Goal: Check status: Check status

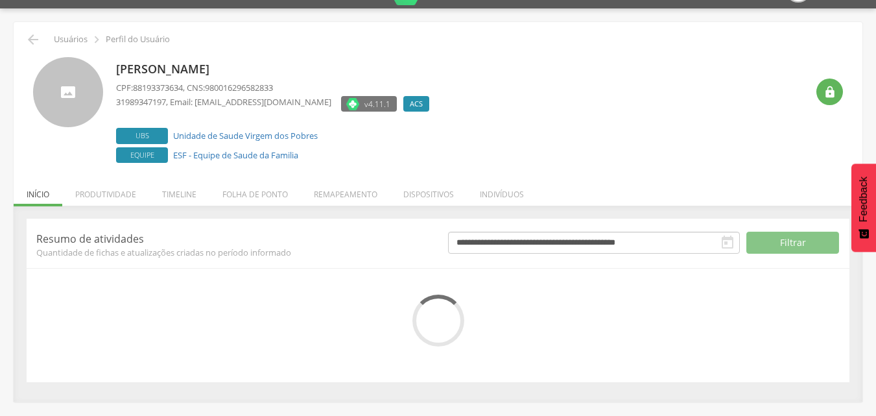
scroll to position [39, 0]
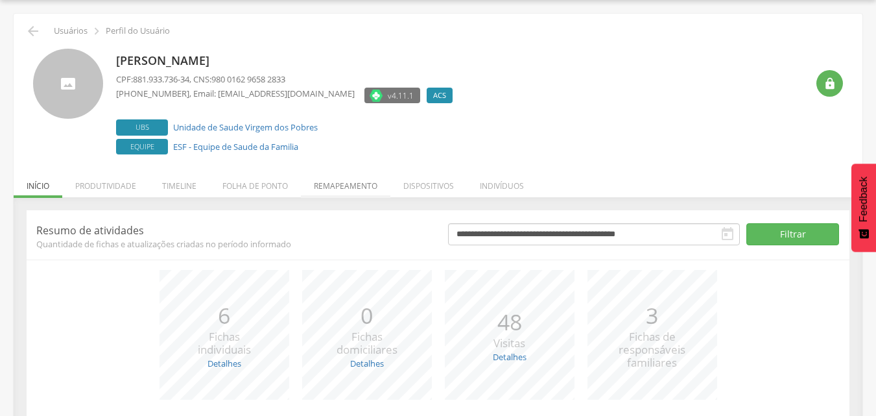
click at [334, 181] on li "Remapeamento" at bounding box center [345, 182] width 89 height 30
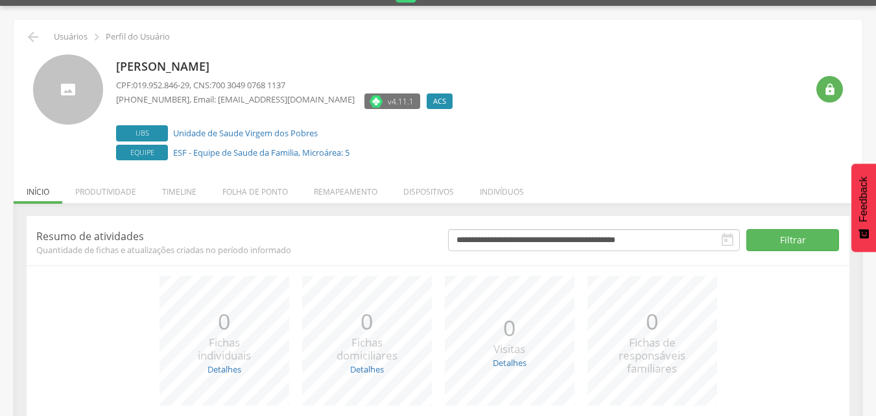
scroll to position [65, 0]
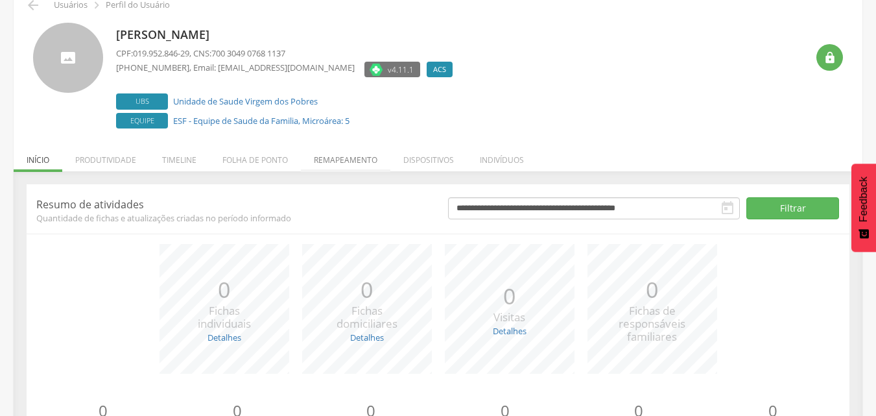
click at [326, 157] on li "Remapeamento" at bounding box center [345, 156] width 89 height 30
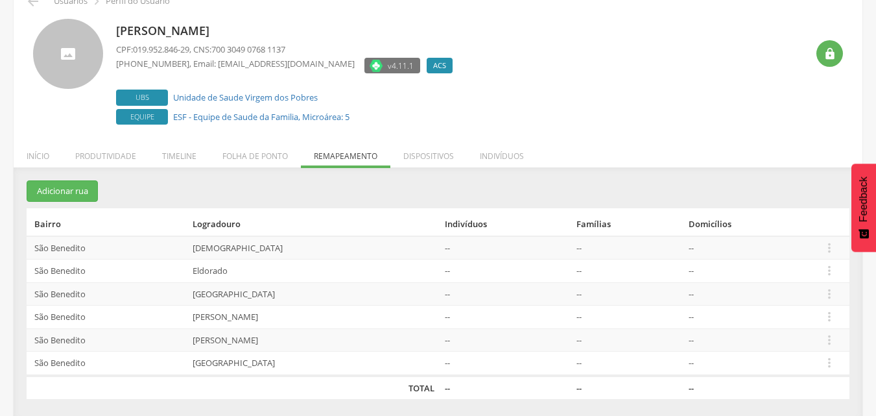
scroll to position [72, 0]
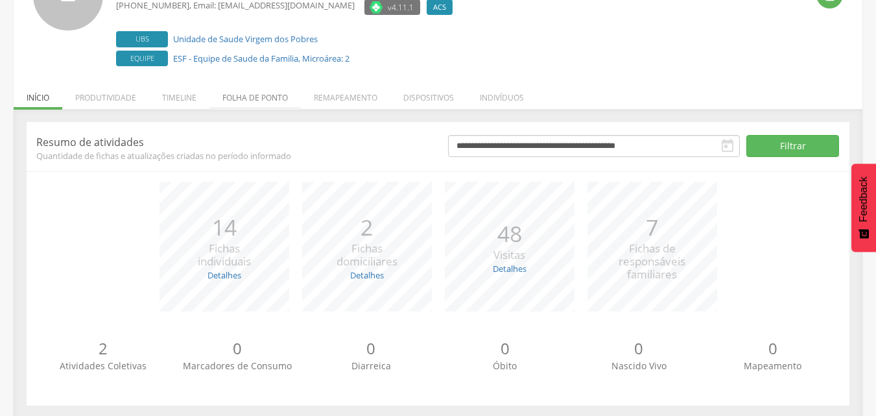
scroll to position [137, 0]
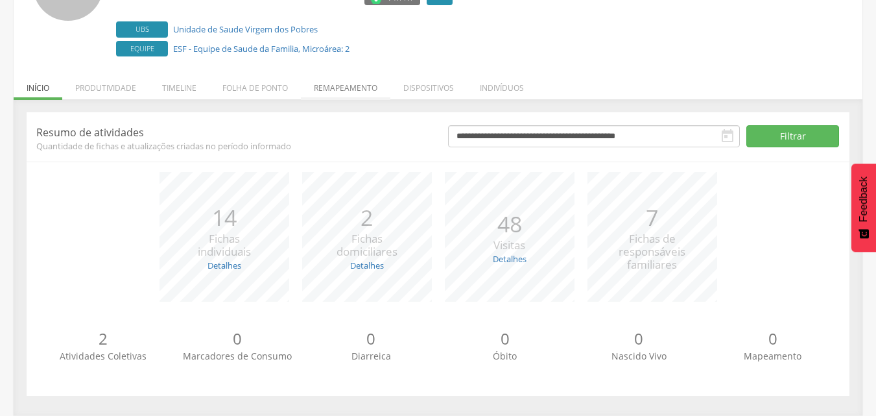
click at [340, 87] on li "Remapeamento" at bounding box center [345, 84] width 89 height 30
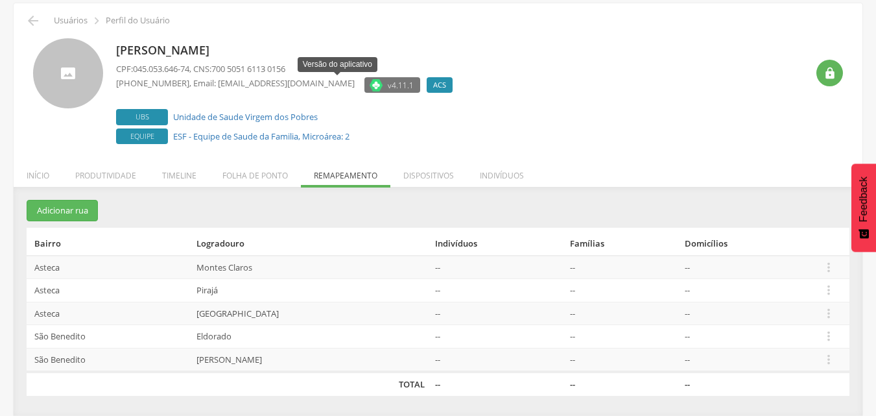
scroll to position [49, 0]
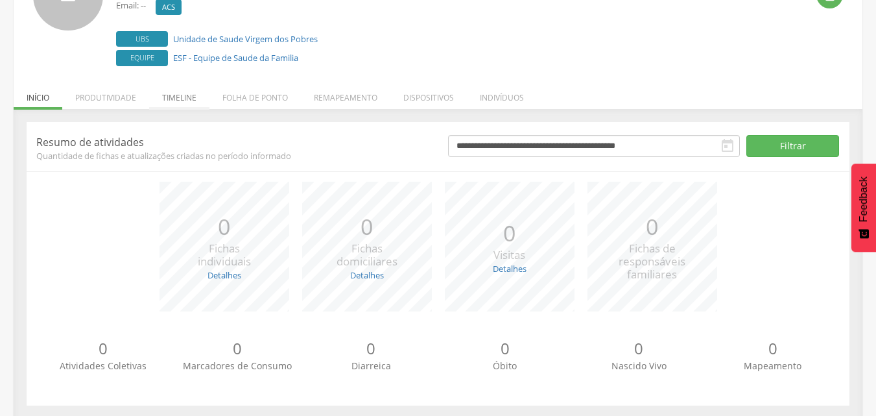
scroll to position [137, 0]
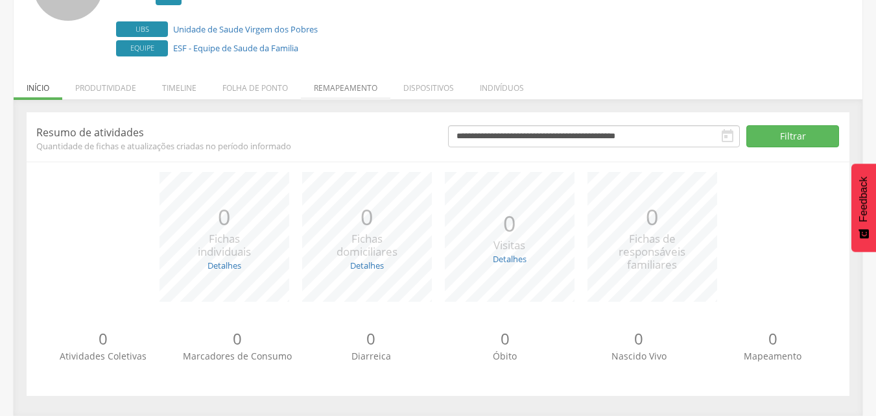
click at [342, 84] on li "Remapeamento" at bounding box center [345, 84] width 89 height 30
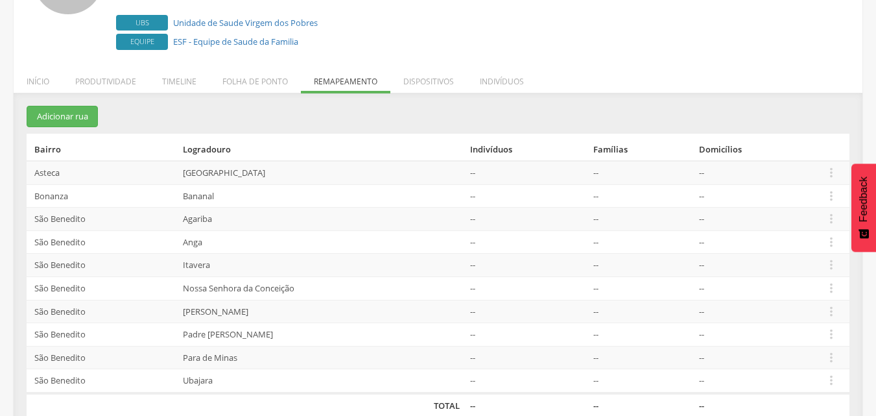
scroll to position [164, 0]
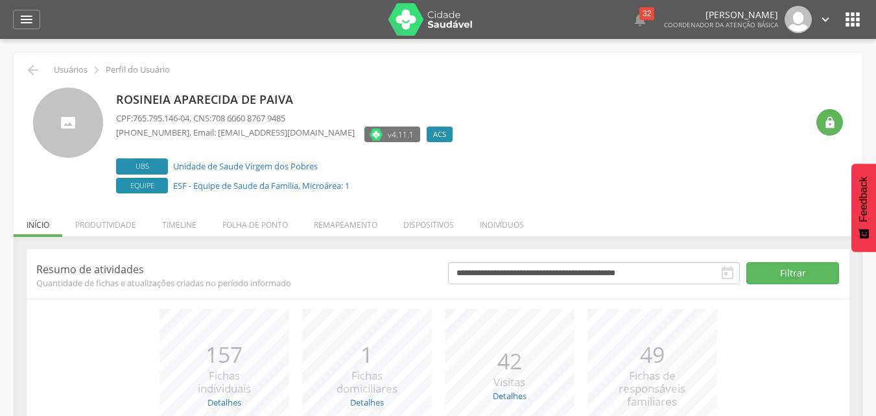
scroll to position [65, 0]
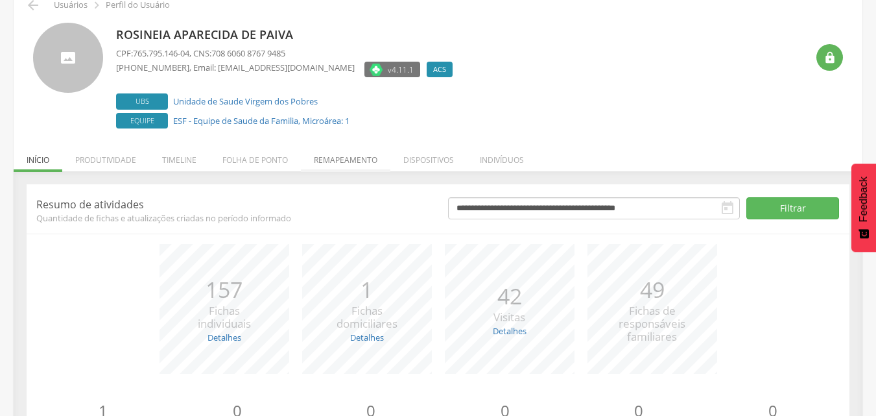
click at [330, 156] on li "Remapeamento" at bounding box center [345, 156] width 89 height 30
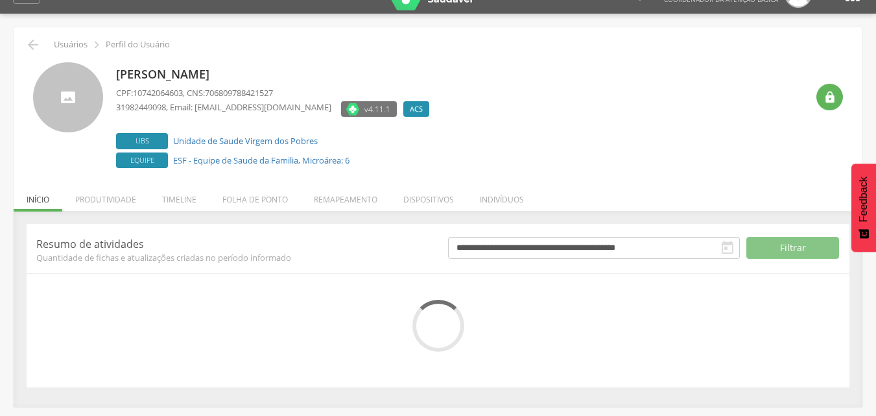
scroll to position [39, 0]
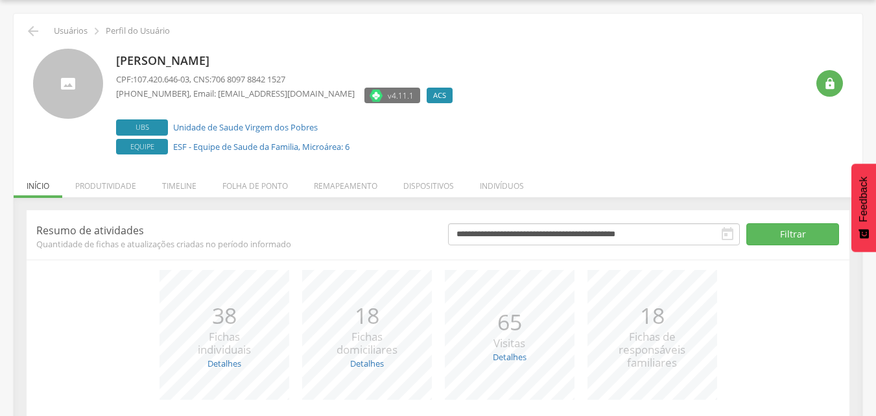
drag, startPoint x: 112, startPoint y: 284, endPoint x: 464, endPoint y: 138, distance: 381.7
click at [464, 138] on div "Samuel Flavio Mendes Lacerda CPF: 107.420.646-03 , CNS: 706 8097 8842 1527 (31)…" at bounding box center [461, 103] width 691 height 109
click at [372, 182] on li "Remapeamento" at bounding box center [345, 182] width 89 height 30
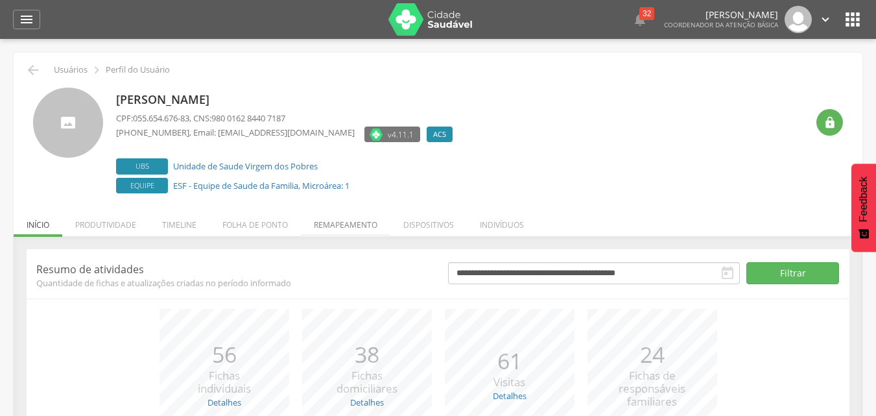
click at [338, 225] on li "Remapeamento" at bounding box center [345, 221] width 89 height 30
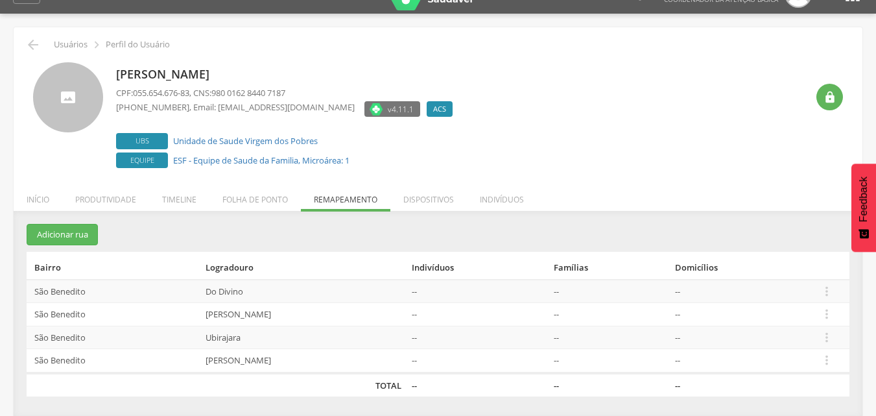
scroll to position [39, 0]
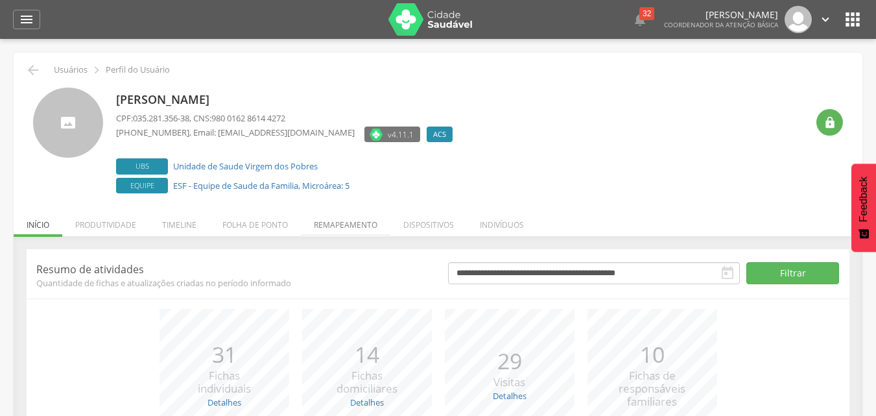
click at [342, 224] on li "Remapeamento" at bounding box center [345, 221] width 89 height 30
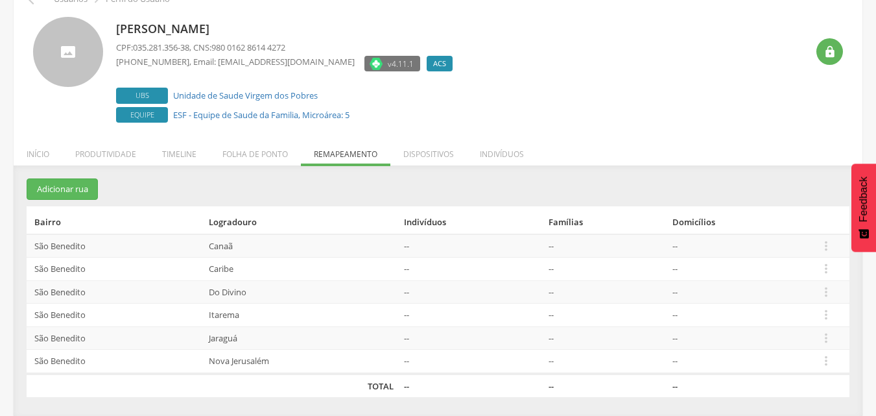
scroll to position [72, 0]
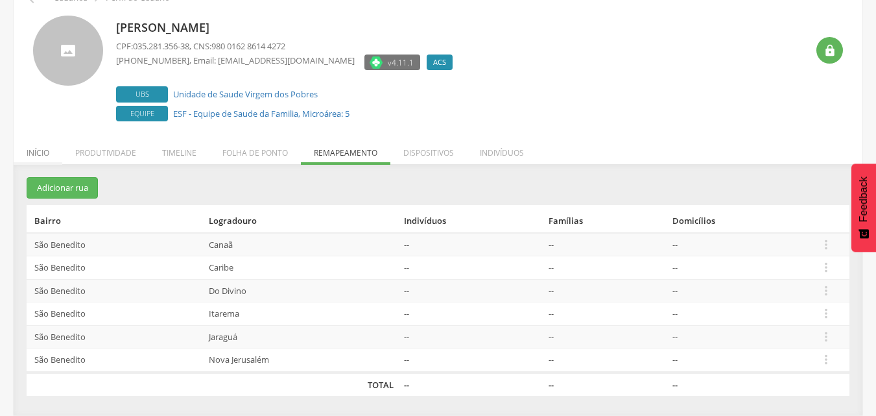
click at [42, 152] on li "Início" at bounding box center [38, 149] width 49 height 30
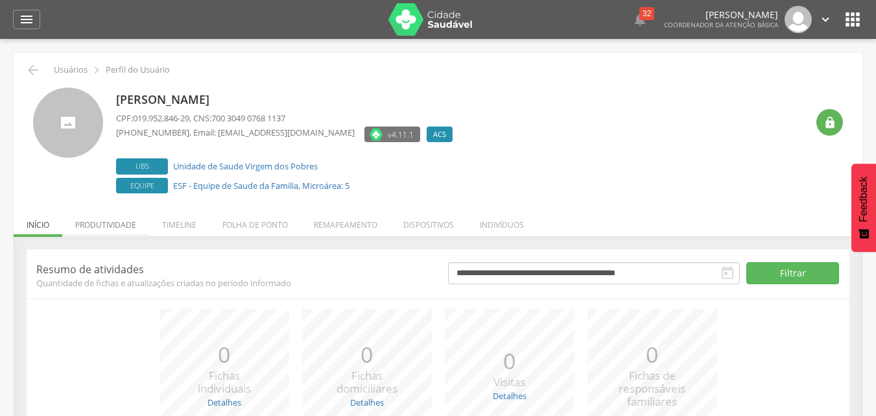
click at [129, 228] on li "Produtividade" at bounding box center [105, 221] width 87 height 30
click at [497, 222] on li "Indivíduos" at bounding box center [502, 221] width 70 height 30
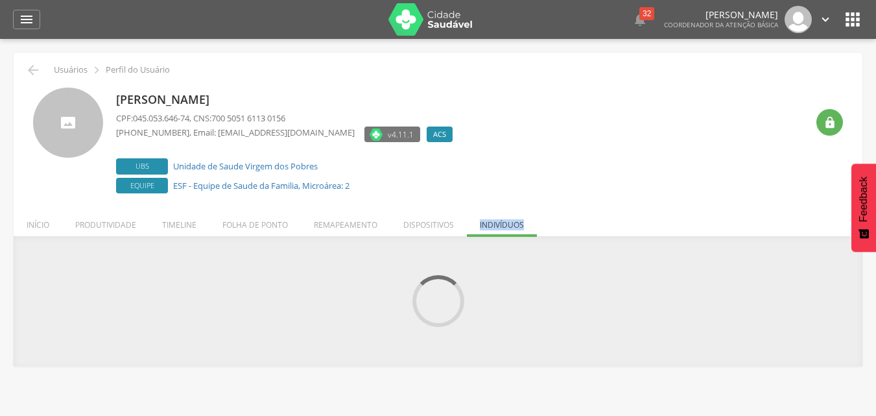
click at [497, 222] on ul "Início Produtividade Timeline Folha de ponto Remapeamento Gerenciar acesso Quar…" at bounding box center [438, 224] width 849 height 11
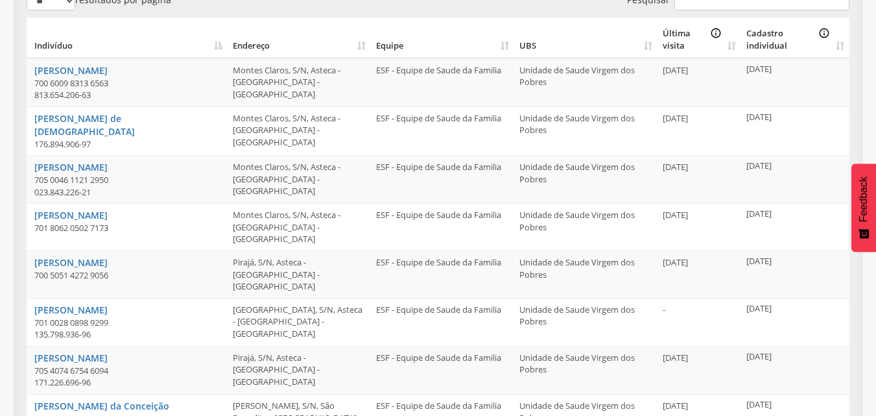
scroll to position [259, 0]
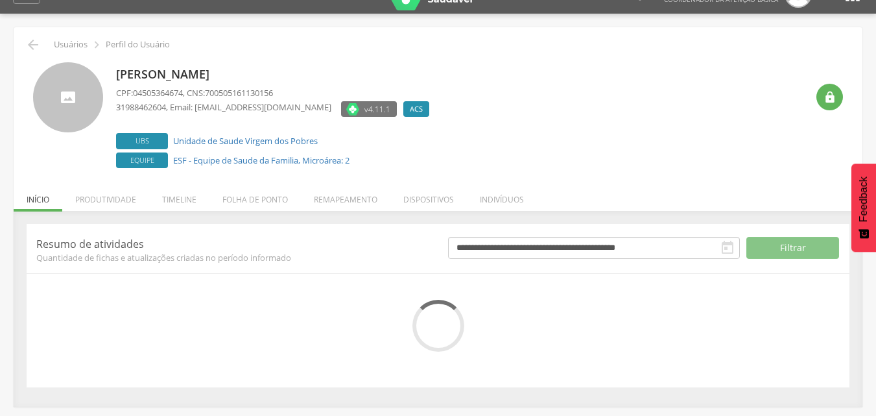
scroll to position [39, 0]
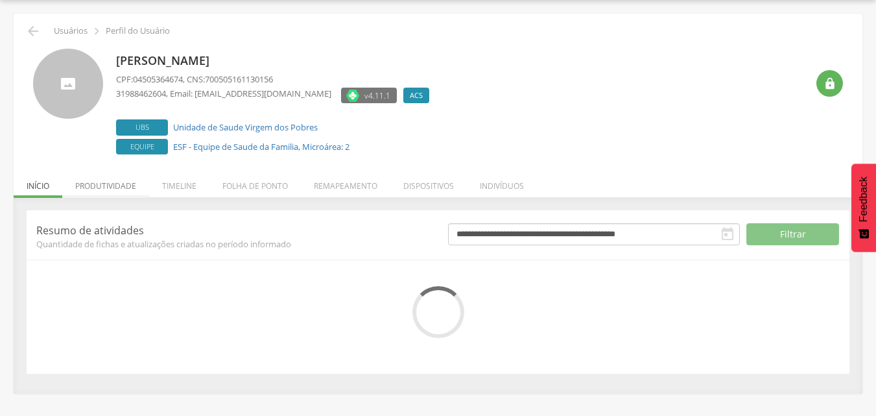
click at [117, 188] on li "Produtividade" at bounding box center [105, 182] width 87 height 30
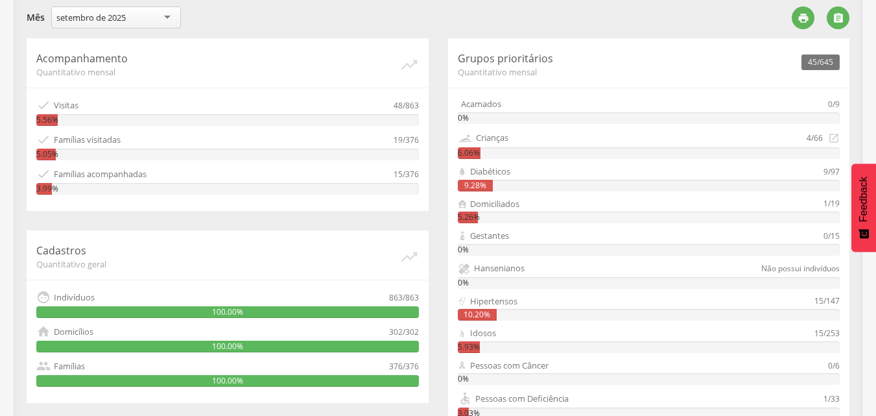
scroll to position [363, 0]
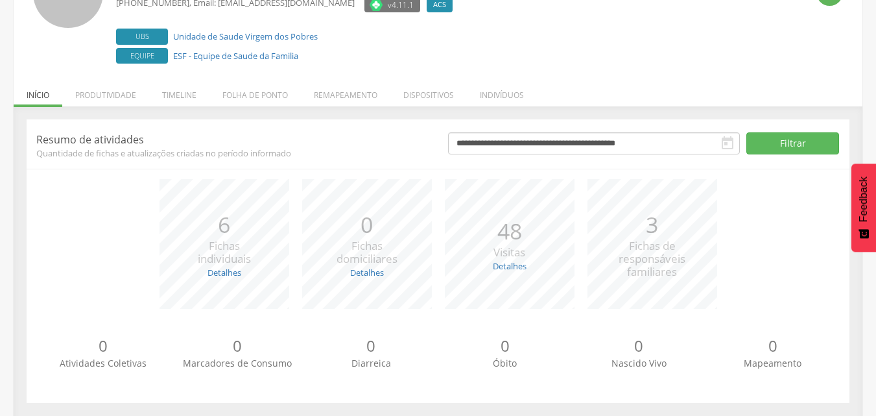
scroll to position [137, 0]
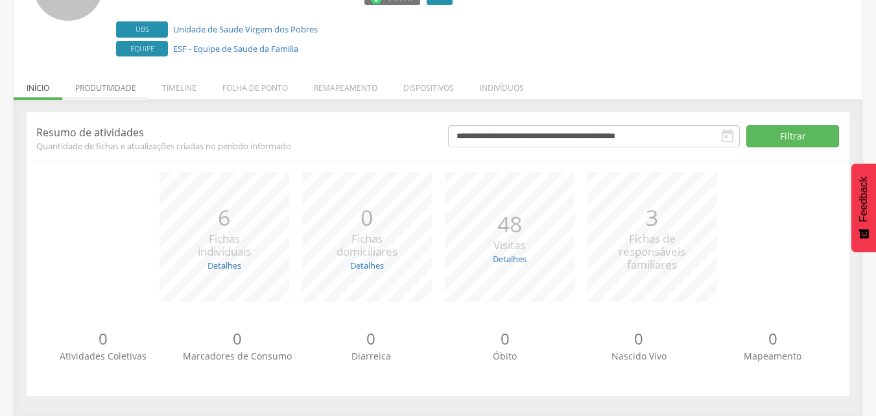
click at [106, 86] on li "Produtividade" at bounding box center [105, 84] width 87 height 30
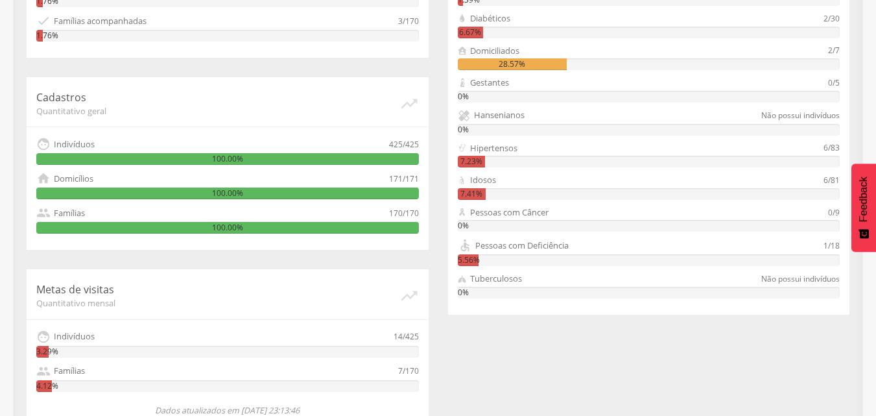
scroll to position [396, 0]
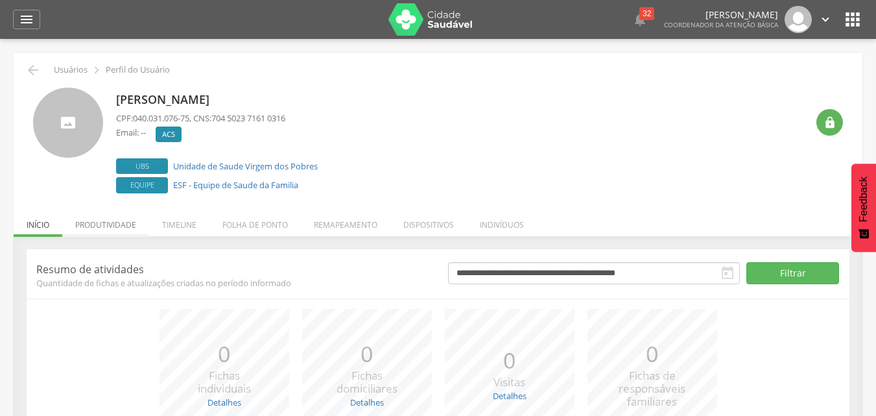
click at [90, 222] on li "Produtividade" at bounding box center [105, 221] width 87 height 30
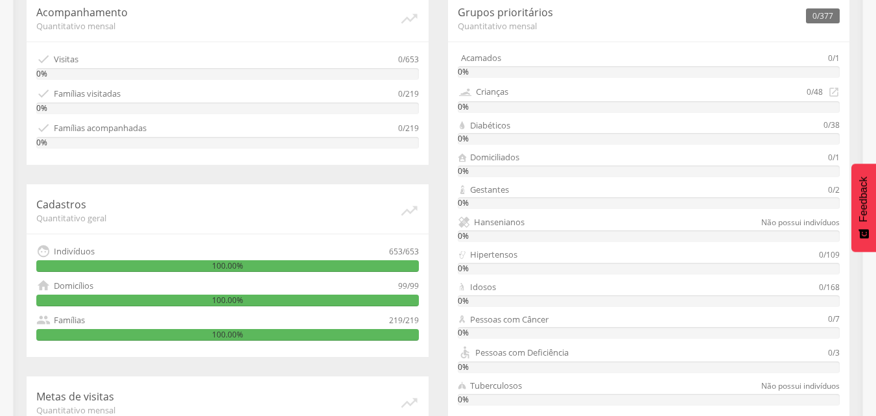
scroll to position [324, 0]
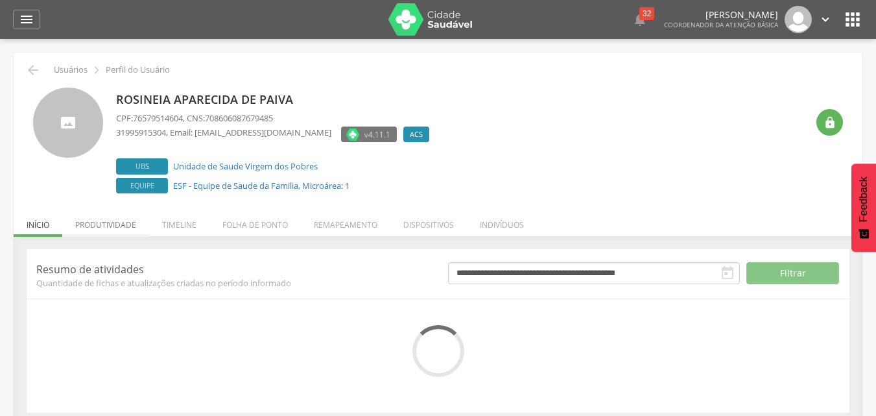
click at [126, 226] on li "Produtividade" at bounding box center [105, 221] width 87 height 30
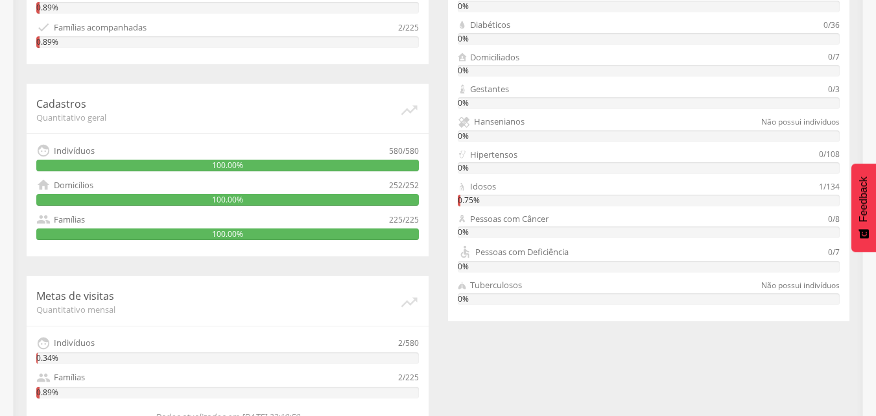
scroll to position [431, 0]
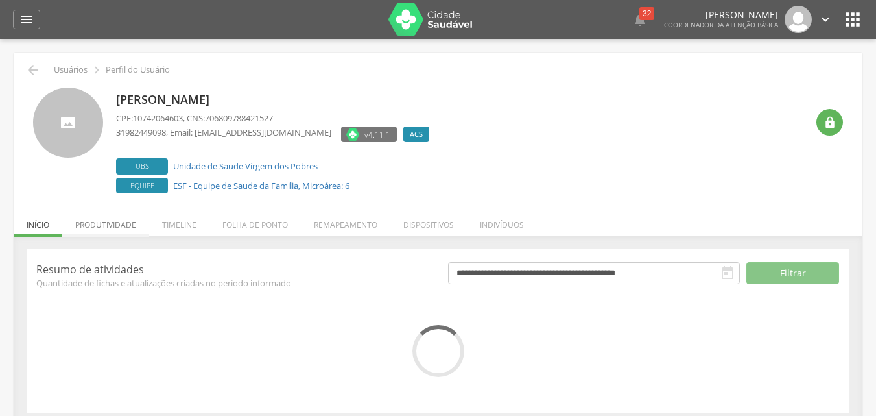
click at [124, 226] on li "Produtividade" at bounding box center [105, 221] width 87 height 30
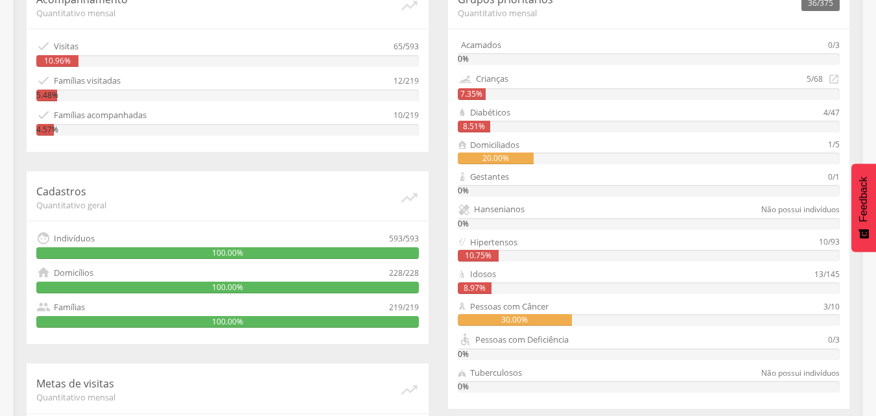
scroll to position [324, 0]
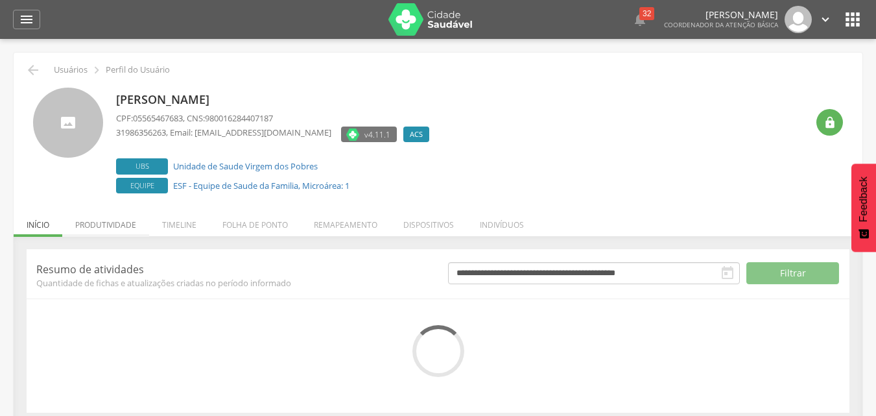
click at [116, 228] on li "Produtividade" at bounding box center [105, 221] width 87 height 30
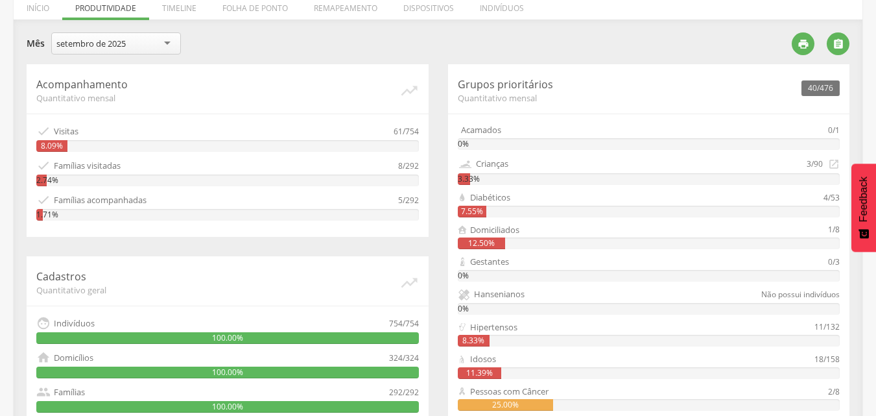
scroll to position [259, 0]
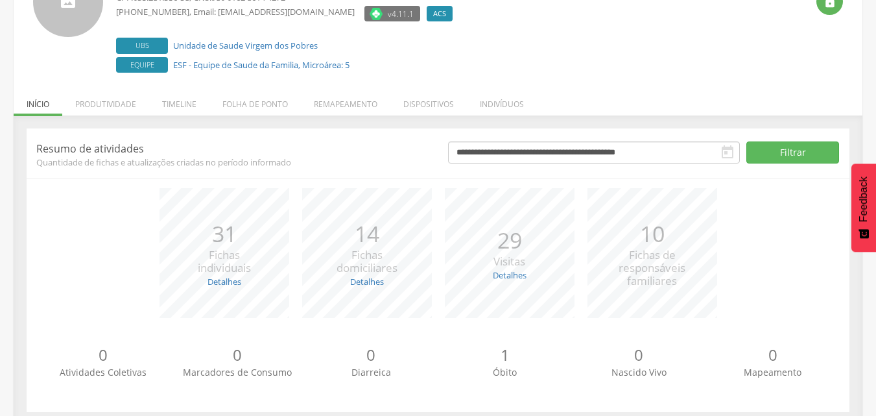
scroll to position [130, 0]
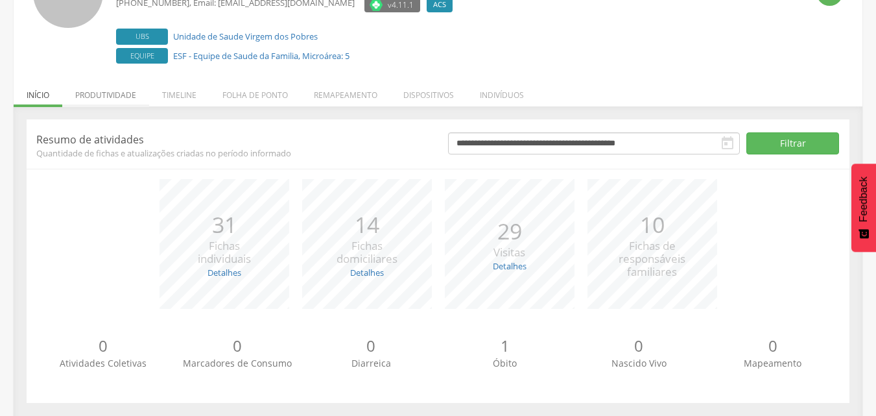
click at [106, 94] on li "Produtividade" at bounding box center [105, 92] width 87 height 30
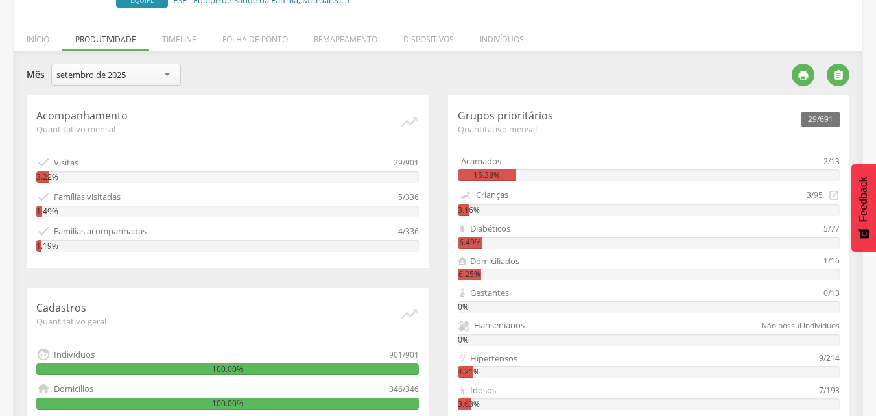
scroll to position [259, 0]
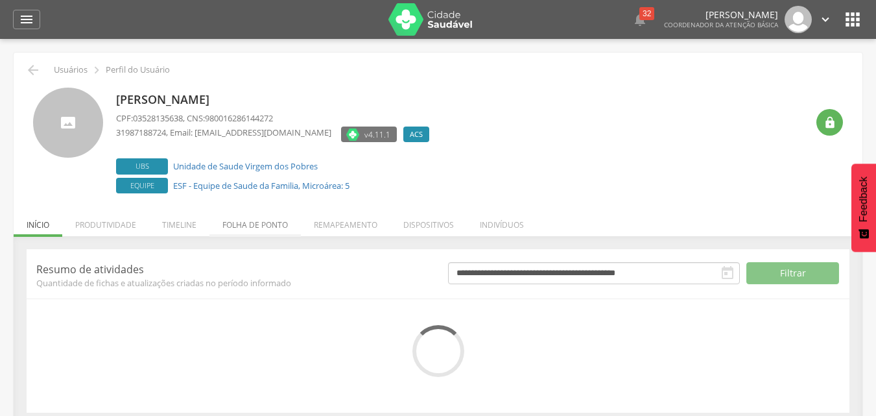
click at [230, 223] on li "Folha de ponto" at bounding box center [254, 221] width 91 height 30
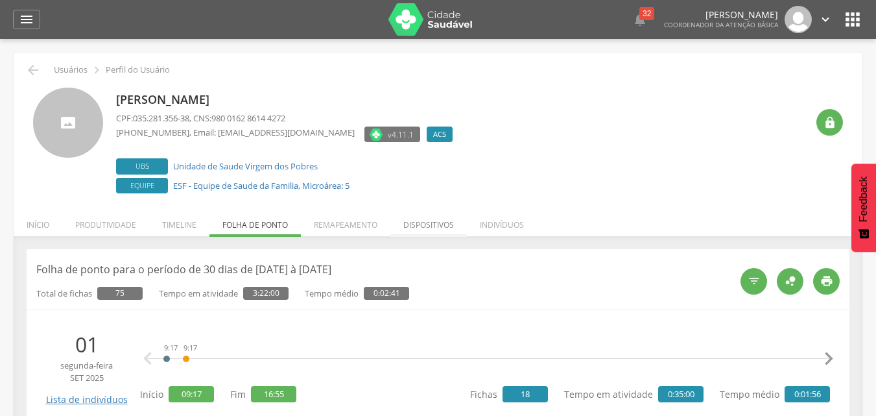
click at [419, 222] on li "Dispositivos" at bounding box center [428, 221] width 77 height 30
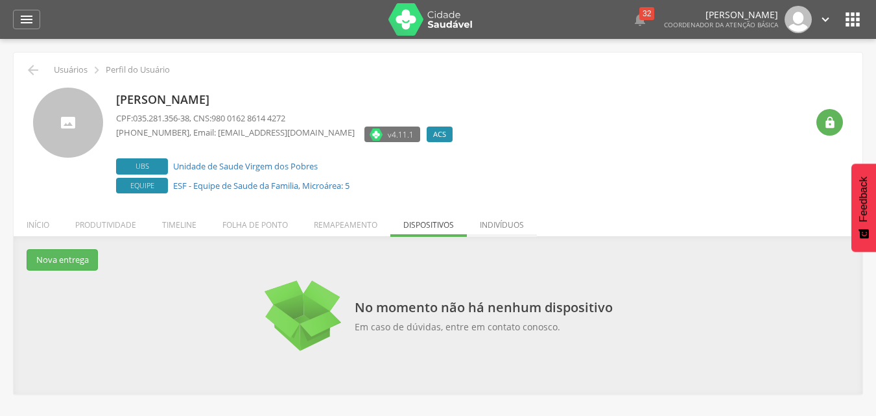
click at [503, 216] on li "Indivíduos" at bounding box center [502, 221] width 70 height 30
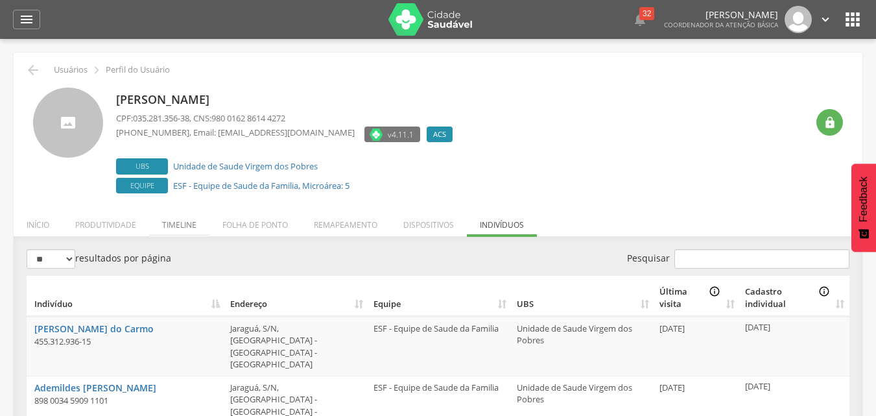
click at [180, 227] on li "Timeline" at bounding box center [179, 221] width 60 height 30
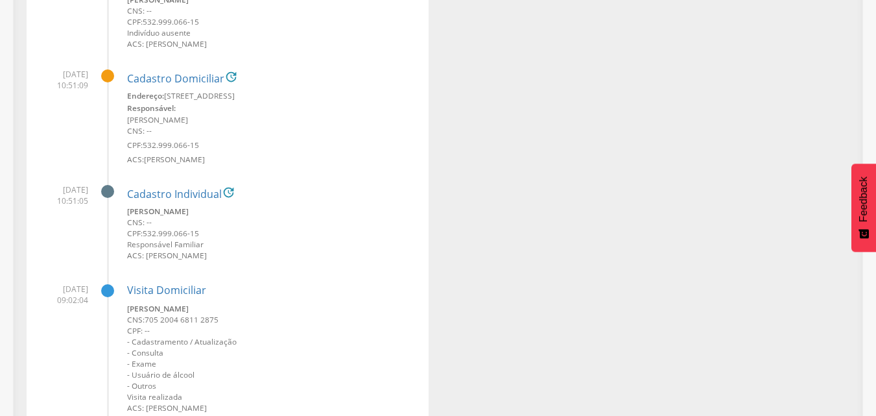
scroll to position [1427, 0]
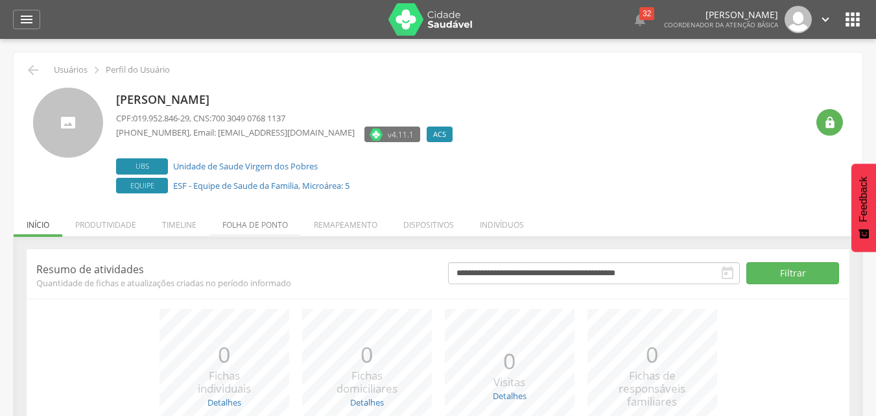
click at [255, 225] on li "Folha de ponto" at bounding box center [254, 221] width 91 height 30
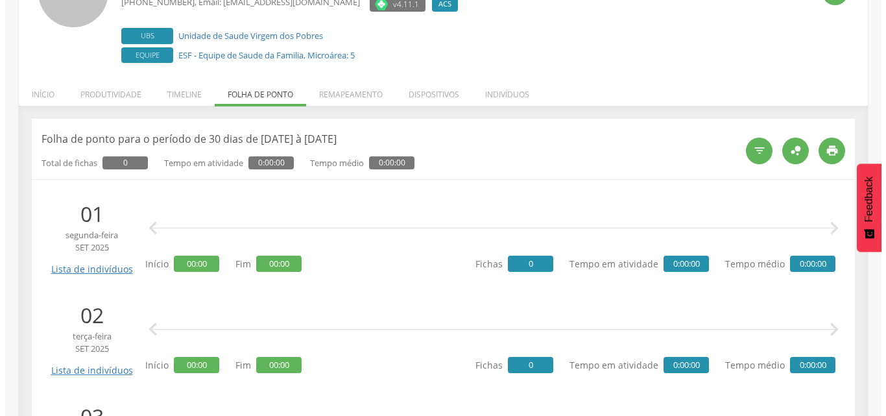
scroll to position [130, 0]
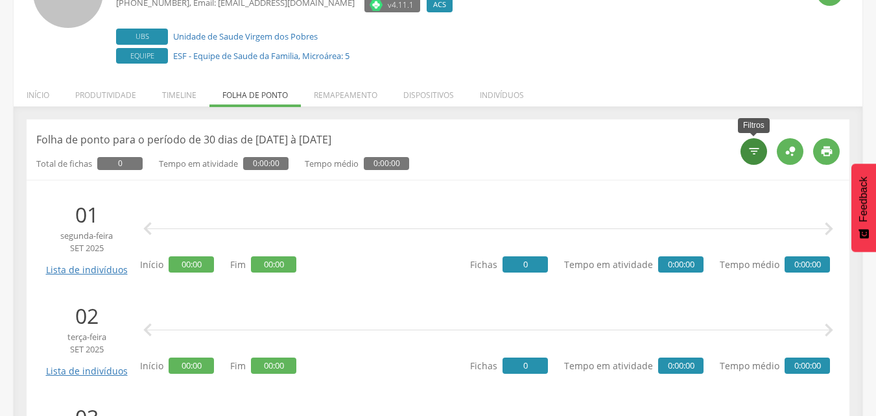
click at [751, 156] on icon "" at bounding box center [754, 151] width 13 height 13
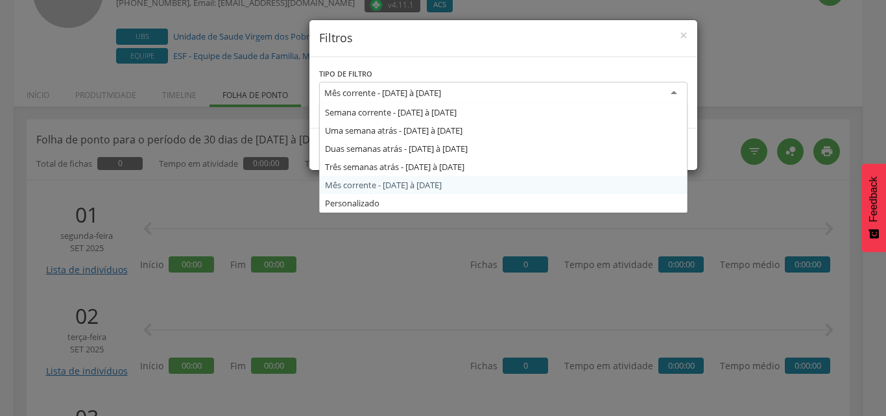
click at [669, 94] on div "Mês corrente - 01/09/2025 à 30/09/2025" at bounding box center [503, 93] width 368 height 23
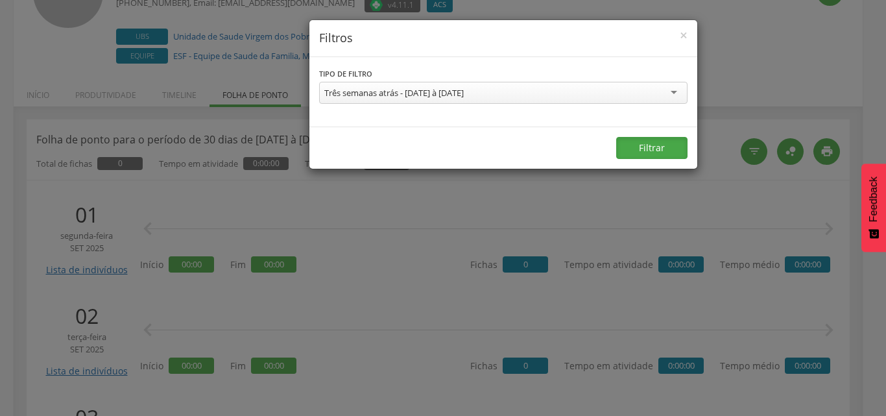
click at [639, 150] on button "Filtrar" at bounding box center [651, 148] width 71 height 22
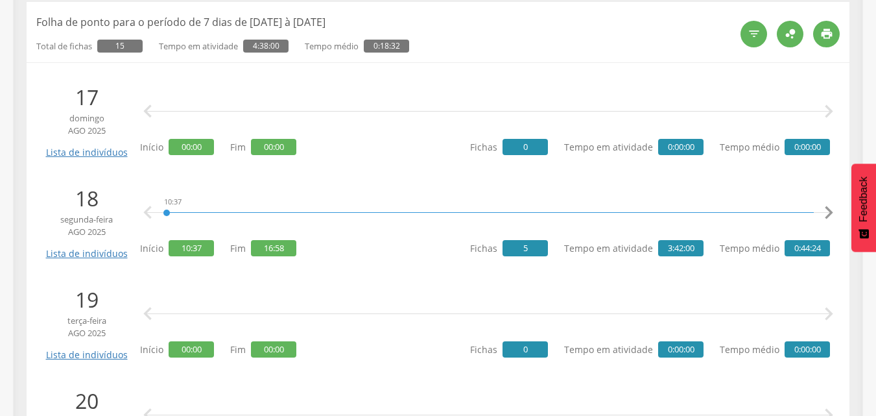
scroll to position [0, 0]
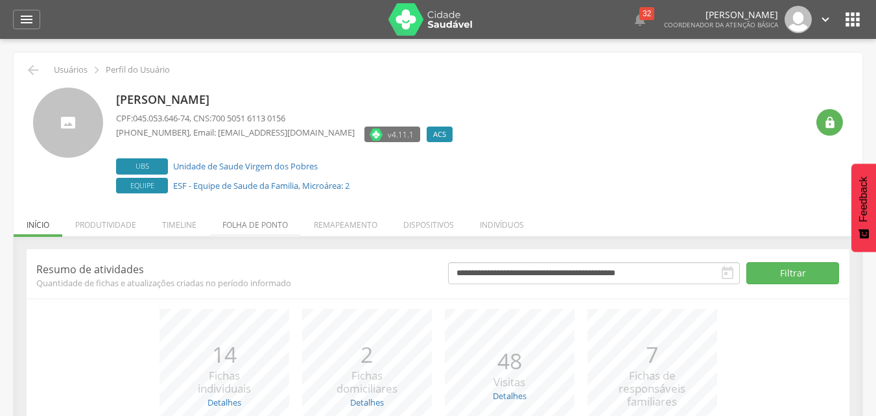
click at [249, 222] on li "Folha de ponto" at bounding box center [254, 221] width 91 height 30
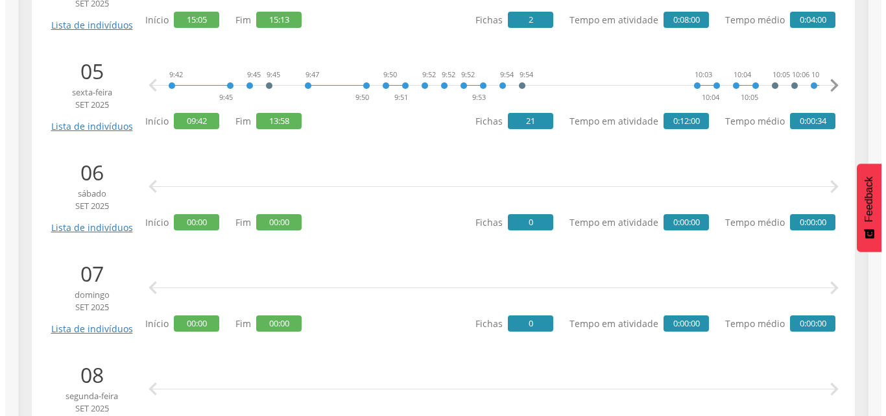
scroll to position [648, 0]
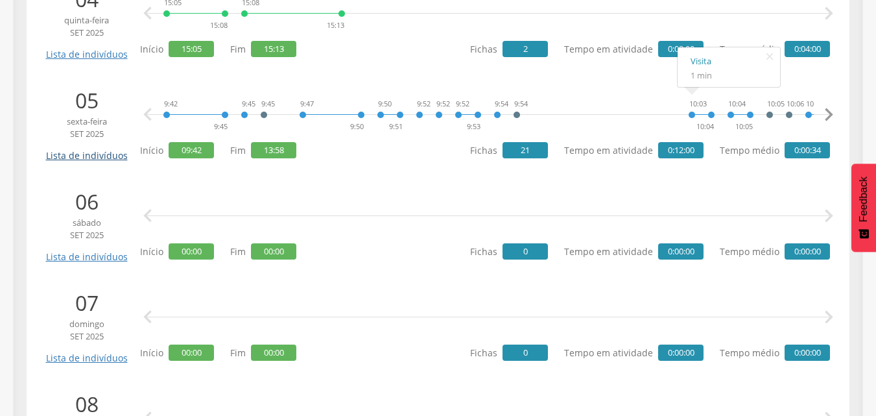
click at [104, 154] on link "Lista de indivíduos" at bounding box center [87, 150] width 88 height 23
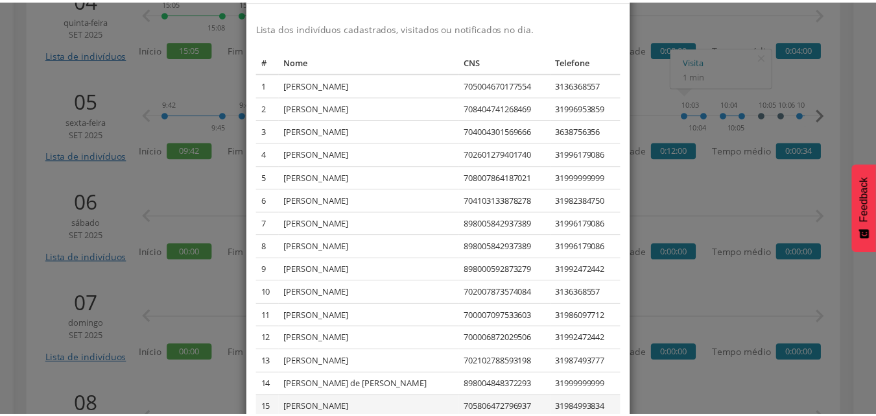
scroll to position [37, 0]
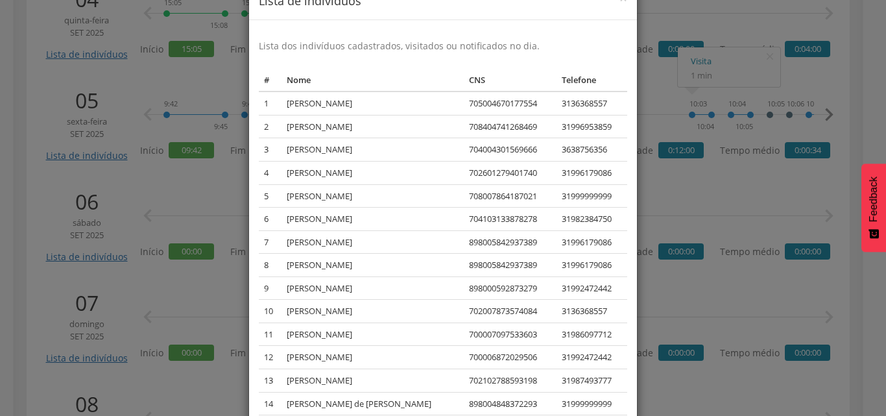
click at [640, 79] on div "× Lista de indivíduos Lista dos indivíduos cadastrados, visitados ou notificado…" at bounding box center [443, 208] width 886 height 416
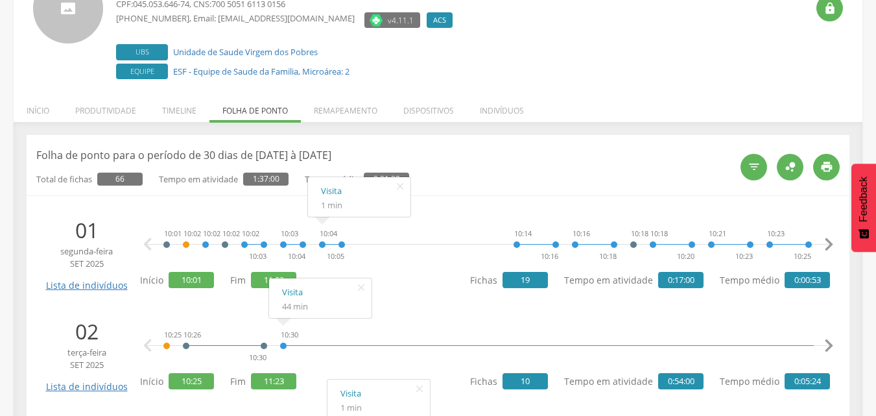
scroll to position [65, 0]
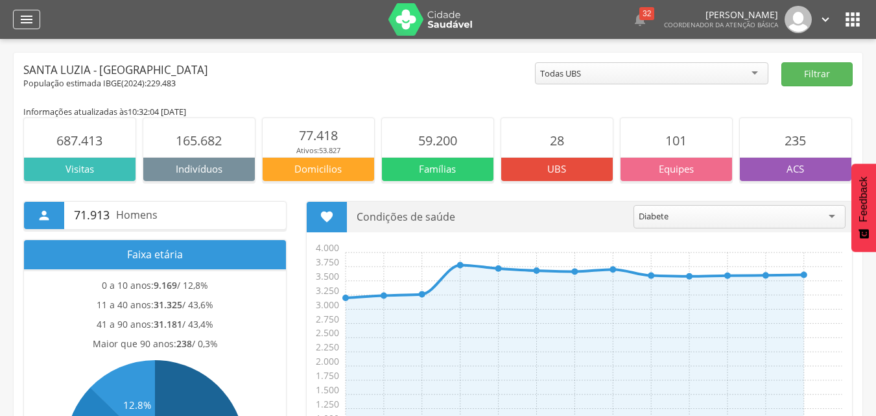
click at [25, 23] on icon "" at bounding box center [27, 20] width 16 height 16
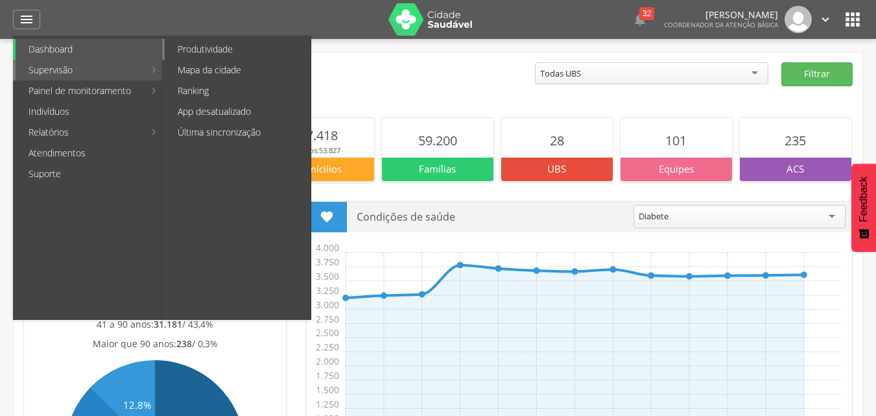
click at [201, 47] on link "Produtividade" at bounding box center [238, 49] width 146 height 21
type input "**********"
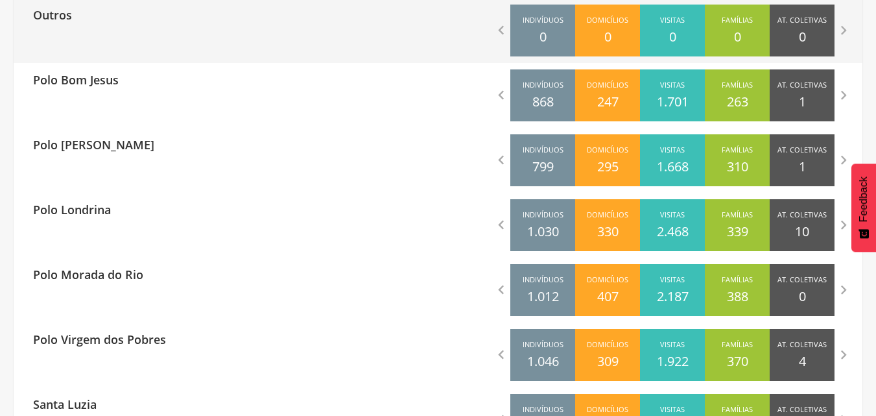
scroll to position [454, 0]
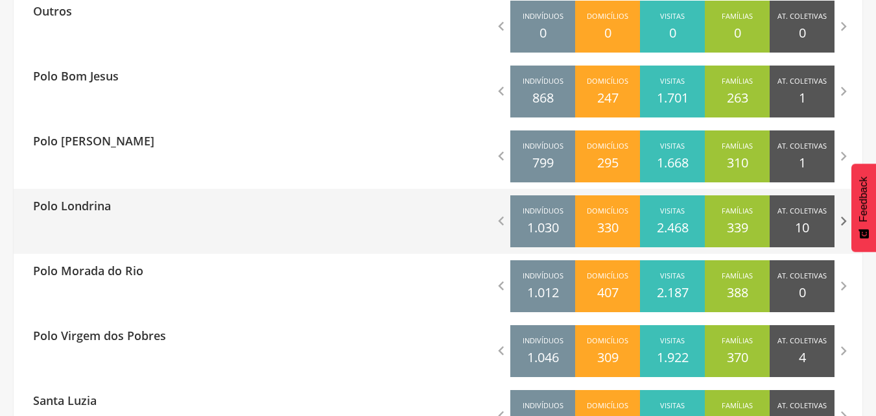
click at [840, 220] on icon "" at bounding box center [844, 221] width 18 height 18
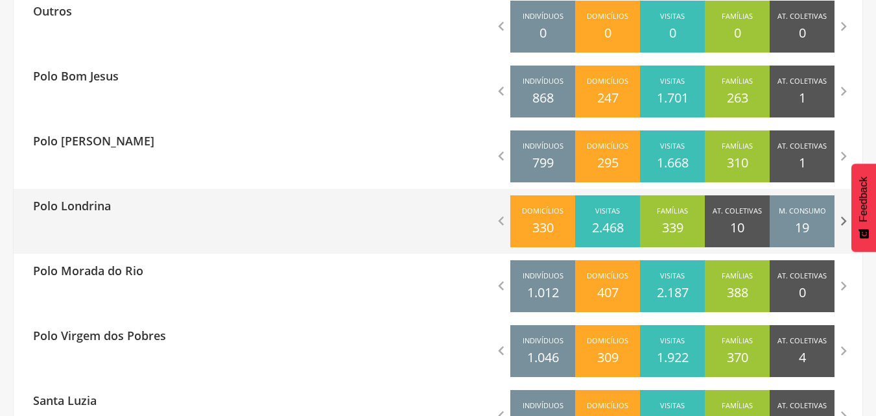
click at [840, 220] on icon "" at bounding box center [844, 221] width 18 height 18
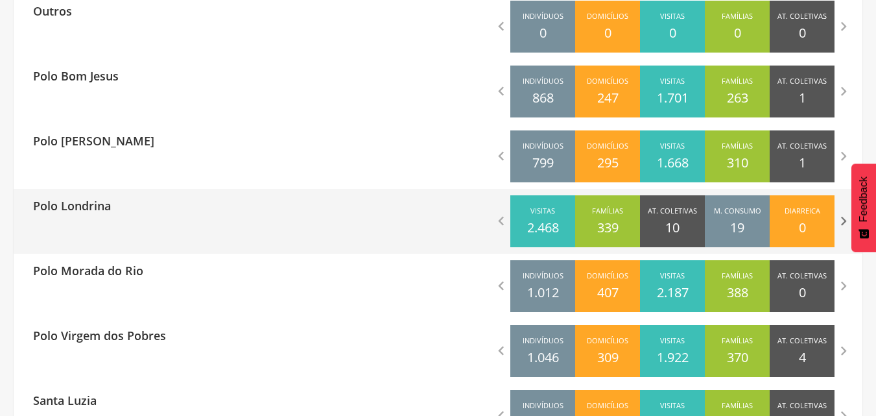
click at [840, 220] on icon "" at bounding box center [844, 221] width 18 height 18
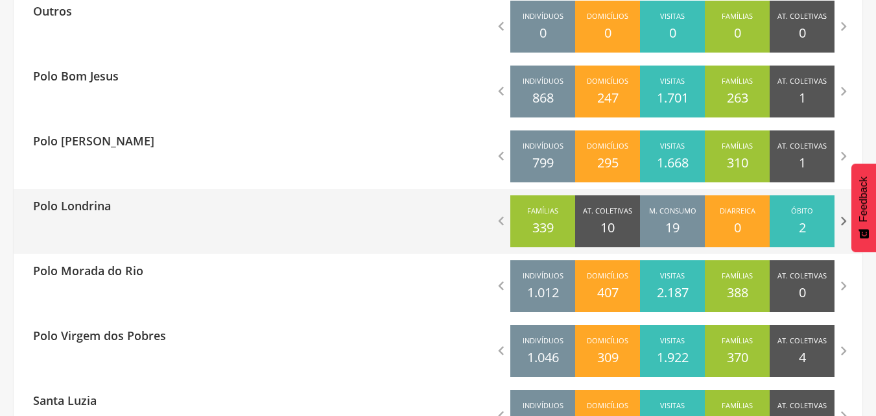
click at [840, 220] on icon "" at bounding box center [844, 221] width 18 height 18
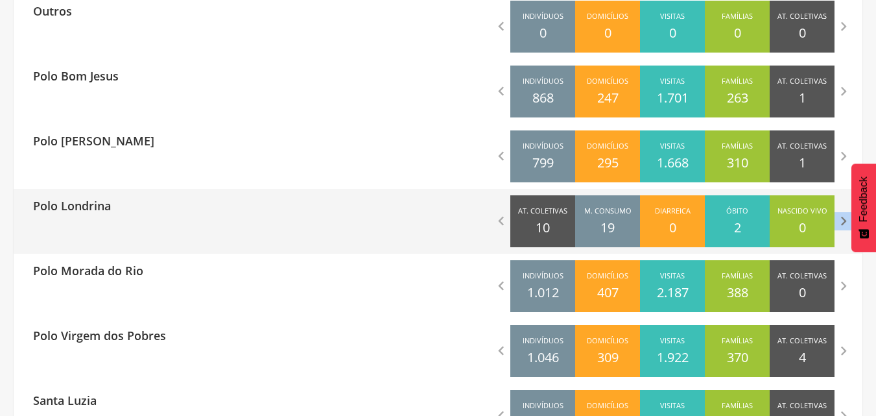
click at [840, 220] on icon "" at bounding box center [844, 221] width 18 height 18
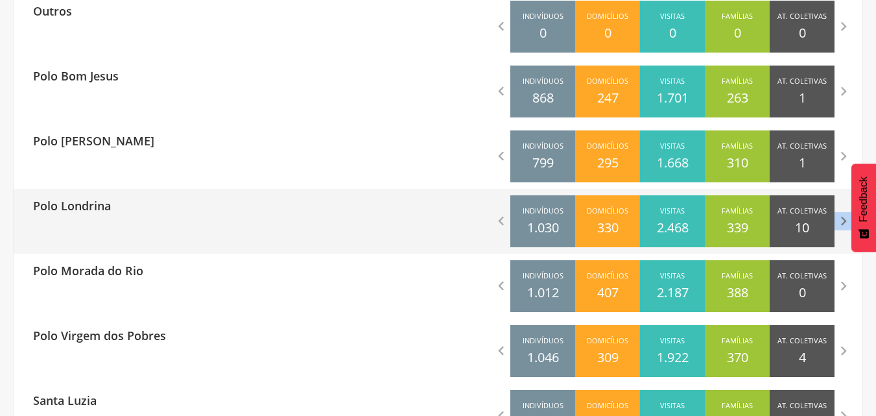
click at [840, 220] on icon "" at bounding box center [844, 221] width 18 height 18
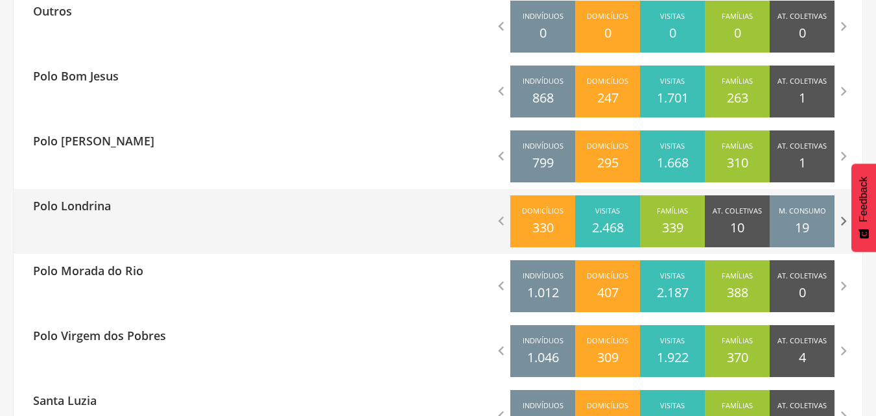
click at [840, 220] on icon "" at bounding box center [844, 221] width 18 height 18
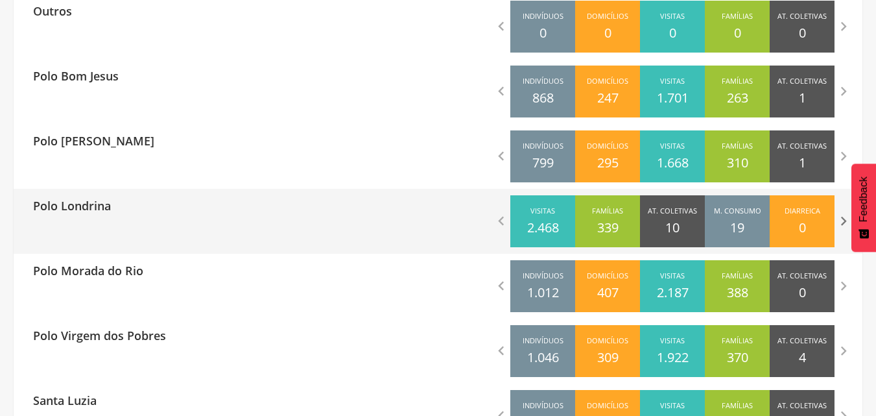
click at [840, 220] on icon "" at bounding box center [844, 221] width 18 height 18
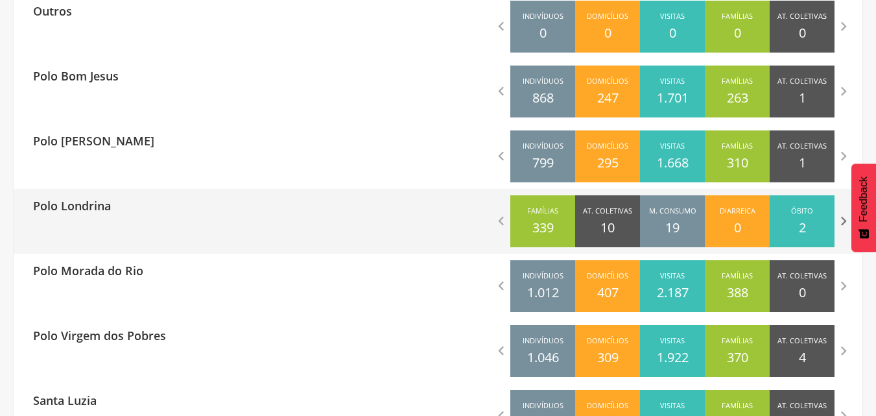
click at [840, 220] on icon "" at bounding box center [844, 221] width 18 height 18
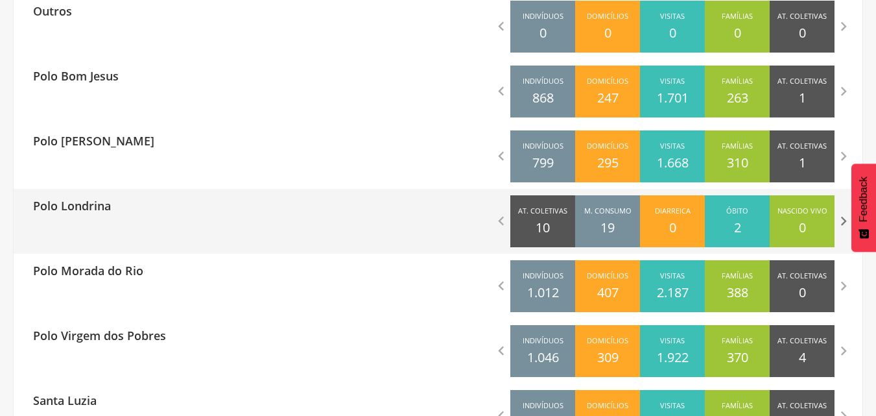
click at [840, 220] on icon "" at bounding box center [844, 221] width 18 height 18
